Goal: Task Accomplishment & Management: Manage account settings

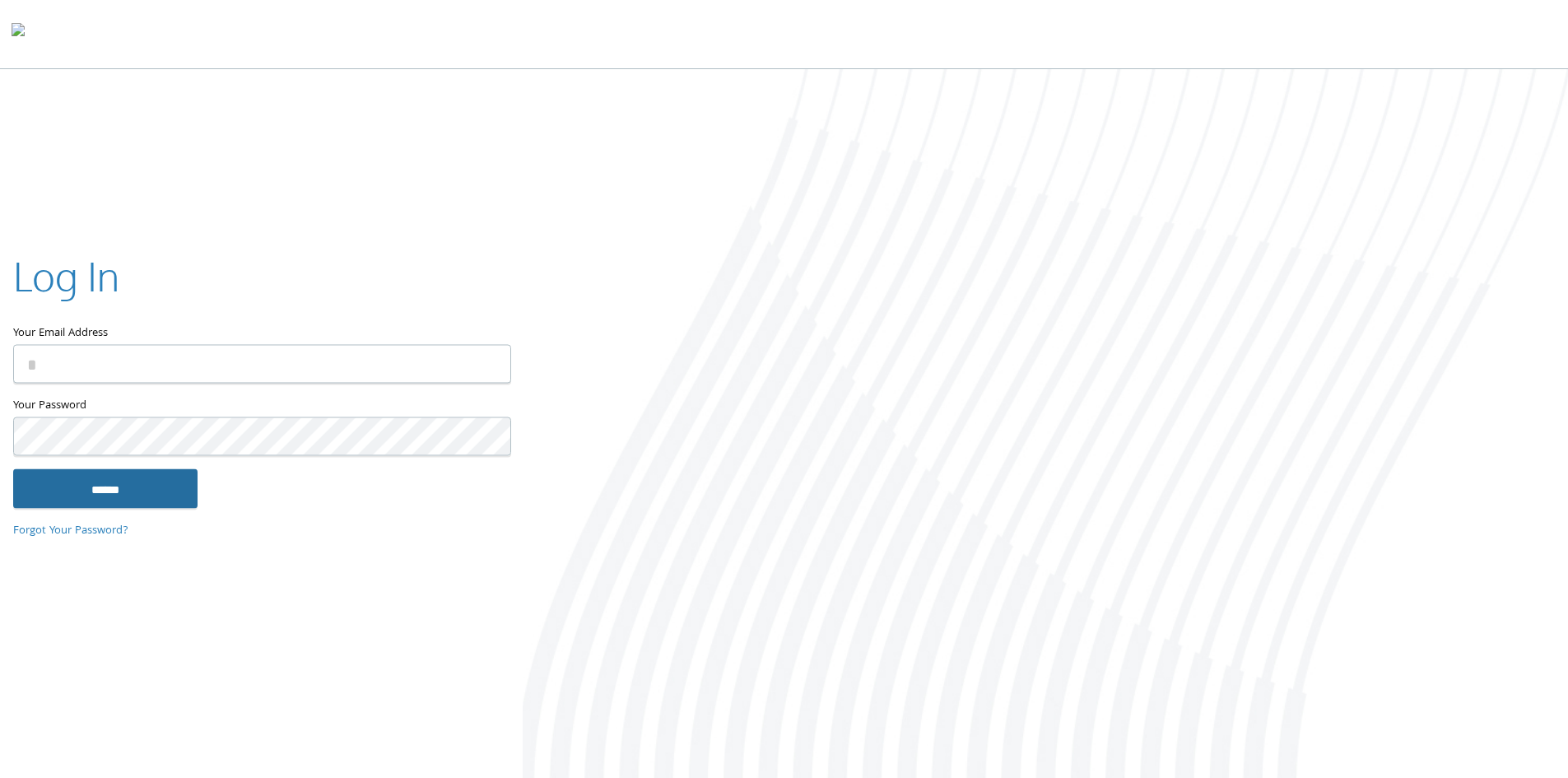
type input "**********"
click at [97, 485] on input "******" at bounding box center [104, 488] width 184 height 39
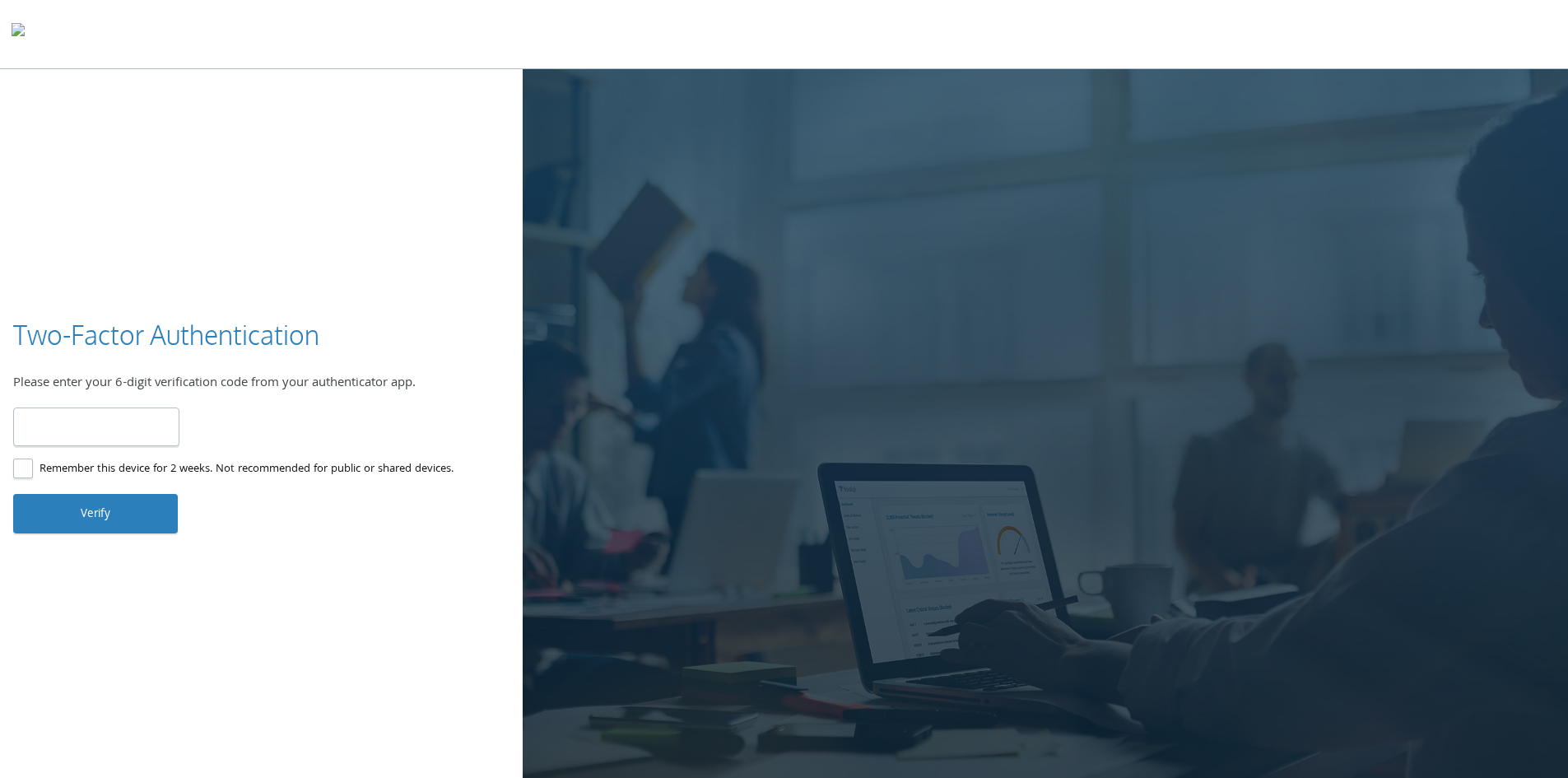
type input "******"
